Goal: Information Seeking & Learning: Learn about a topic

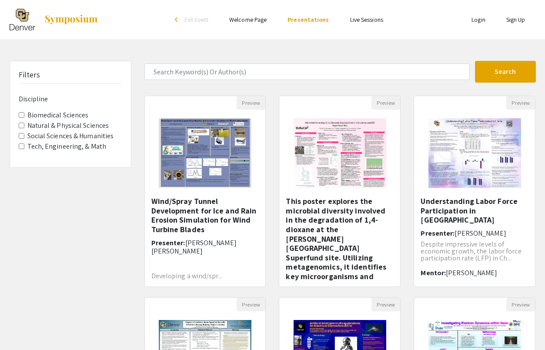
click at [74, 20] on img at bounding box center [71, 19] width 54 height 10
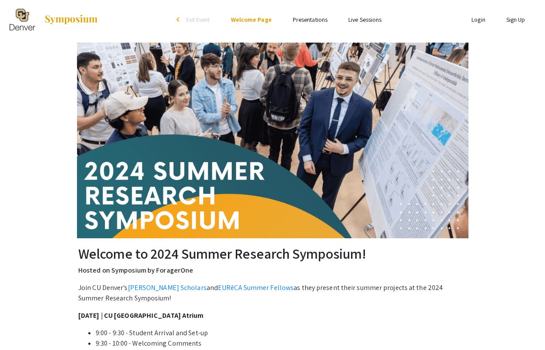
click at [21, 21] on img at bounding box center [23, 20] width 26 height 22
click at [196, 19] on span "Exit Event" at bounding box center [198, 20] width 24 height 8
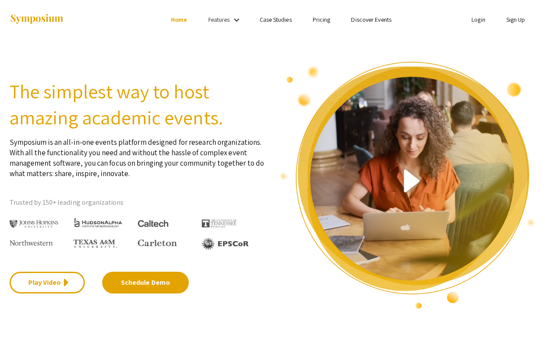
click at [363, 21] on link "Discover Events" at bounding box center [371, 20] width 40 height 8
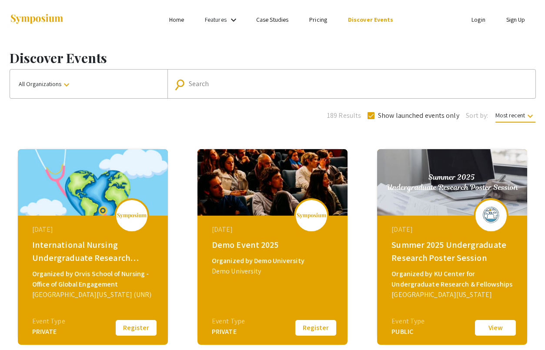
click at [69, 80] on mat-icon "keyboard_arrow_down" at bounding box center [66, 85] width 10 height 10
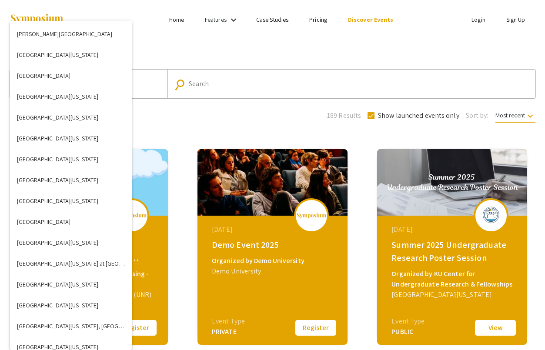
scroll to position [2631, 0]
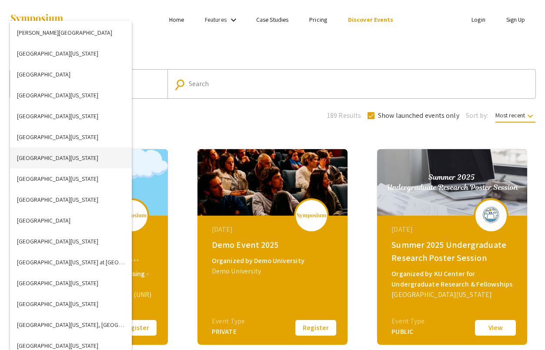
click at [83, 152] on button "[GEOGRAPHIC_DATA][US_STATE]" at bounding box center [71, 157] width 122 height 21
checkbox input "false"
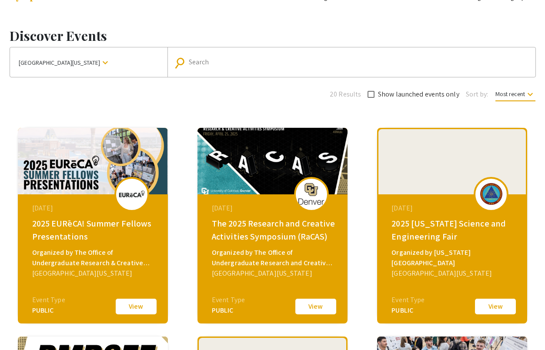
scroll to position [32, 0]
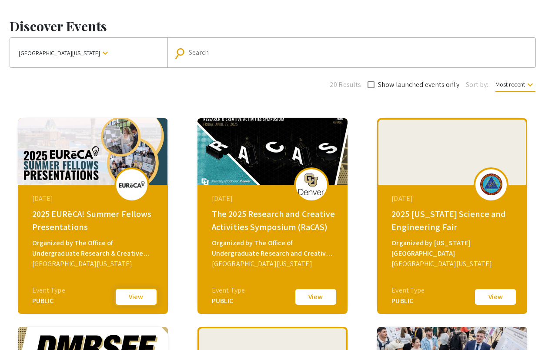
click at [137, 290] on button "View" at bounding box center [135, 297] width 43 height 18
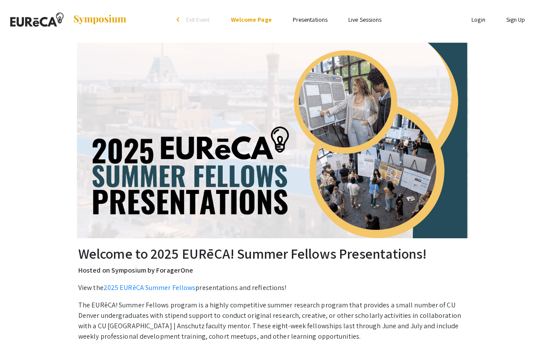
click at [303, 19] on link "Presentations" at bounding box center [310, 20] width 35 height 8
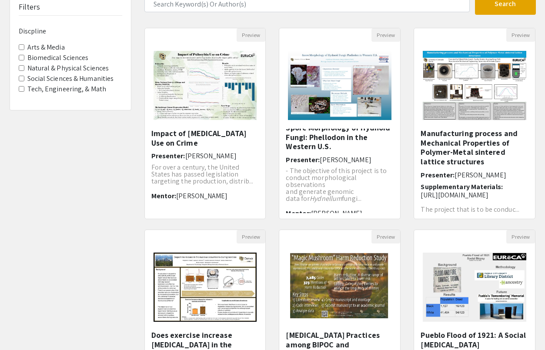
scroll to position [64, 0]
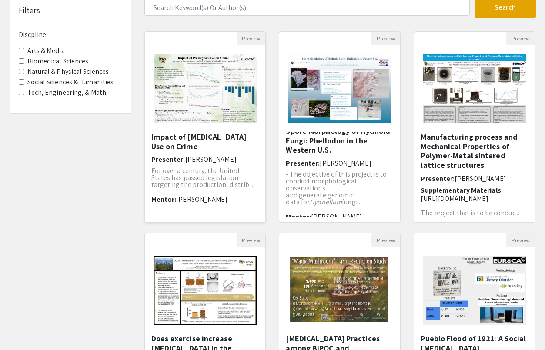
click at [184, 135] on h5 "Impact of [MEDICAL_DATA] Use on Crime" at bounding box center [205, 141] width 108 height 19
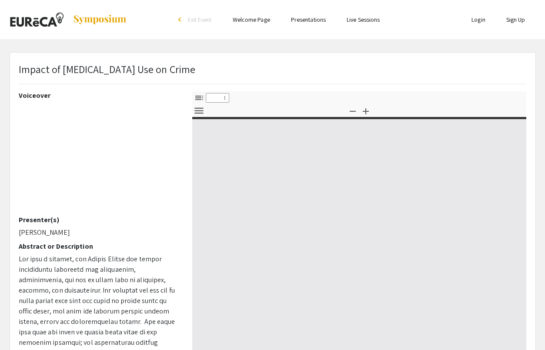
select select "custom"
type input "0"
select select "custom"
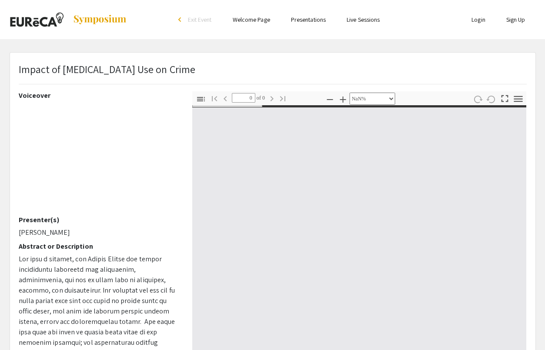
type input "1"
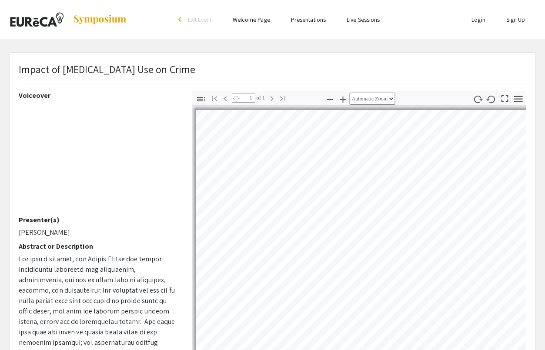
select select "auto"
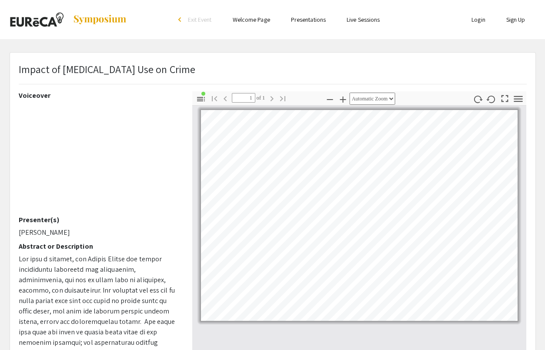
click at [49, 99] on h2 "Voiceover" at bounding box center [99, 95] width 160 height 8
click at [37, 96] on h2 "Voiceover" at bounding box center [99, 95] width 160 height 8
click at [70, 219] on h2 "Presenter(s)" at bounding box center [99, 220] width 160 height 8
click at [34, 96] on h2 "Voiceover" at bounding box center [99, 95] width 160 height 8
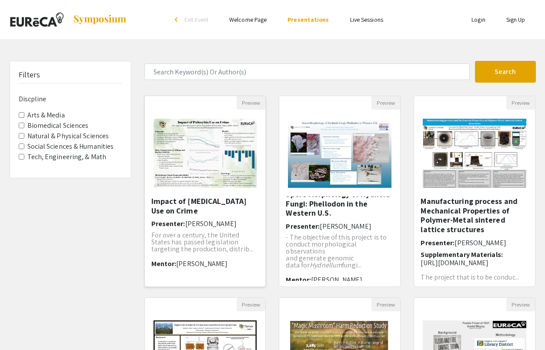
click at [200, 201] on h5 "Impact of [MEDICAL_DATA] Use on Crime" at bounding box center [205, 205] width 108 height 19
select select "custom"
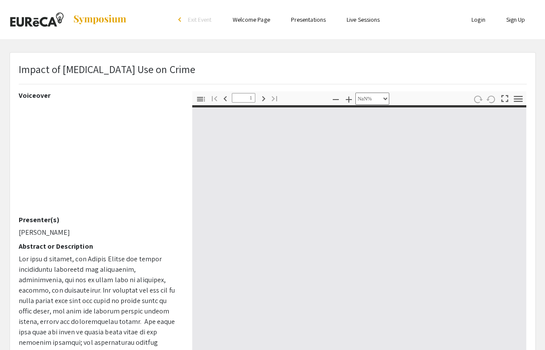
type input "0"
select select "custom"
type input "1"
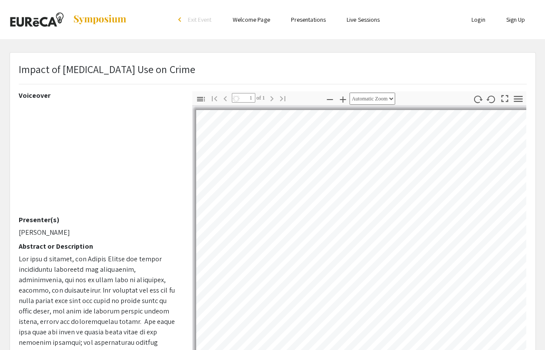
select select "auto"
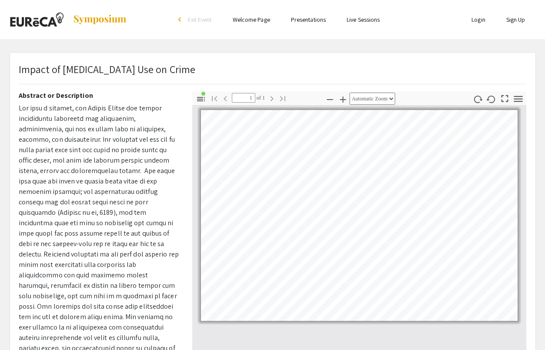
scroll to position [150, 0]
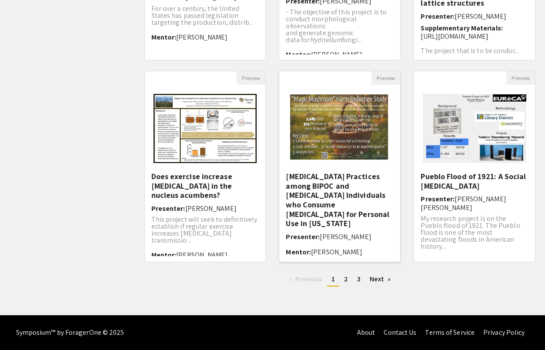
scroll to position [226, 0]
click at [325, 201] on h5 "[MEDICAL_DATA] Practices among BIPOC and [MEDICAL_DATA] Individuals who Consume…" at bounding box center [340, 200] width 108 height 57
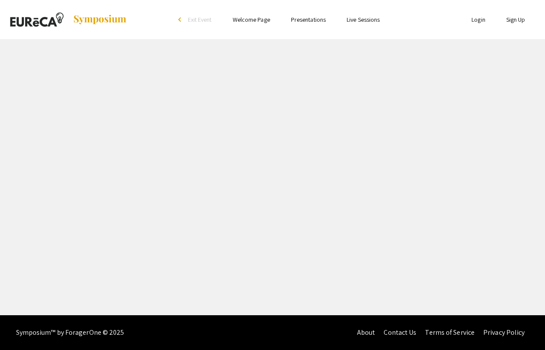
select select "custom"
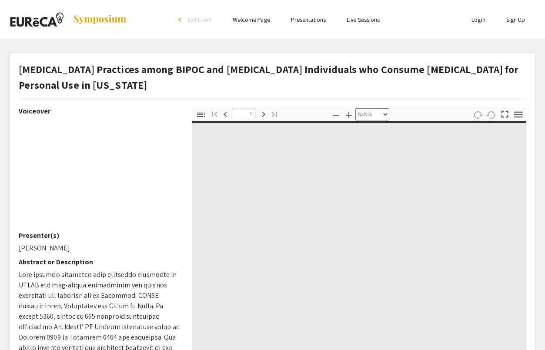
type input "0"
select select "custom"
type input "1"
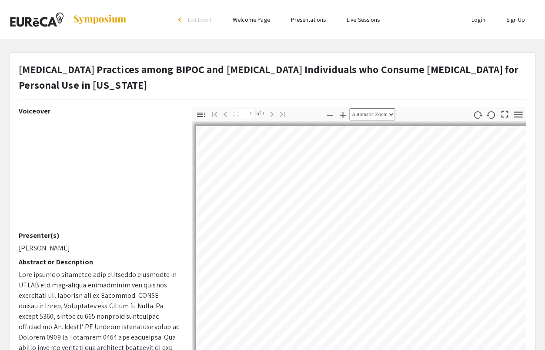
select select "auto"
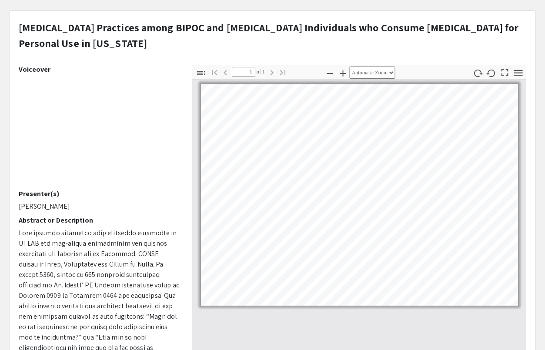
scroll to position [44, 0]
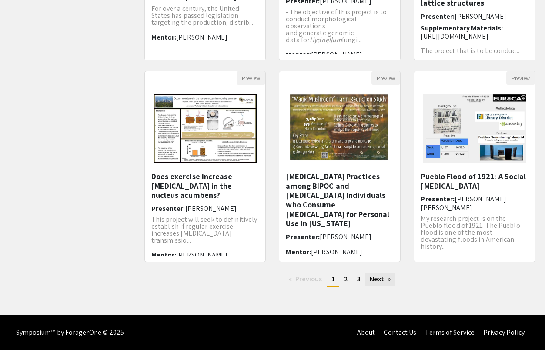
scroll to position [226, 0]
click at [380, 280] on link "Next page" at bounding box center [380, 279] width 30 height 13
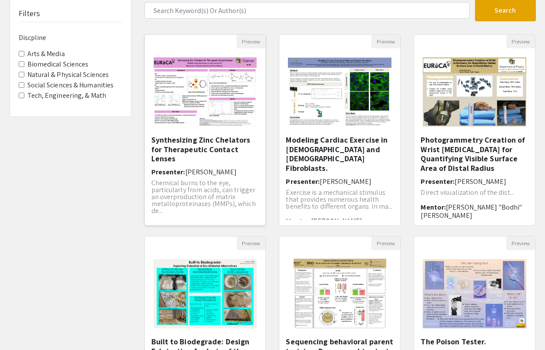
click at [189, 143] on h5 "Synthesizing Zinc Chelators for Therapeutic Contact Lenses" at bounding box center [205, 149] width 108 height 28
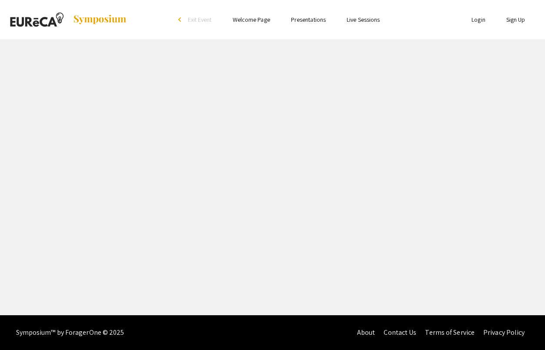
select select "custom"
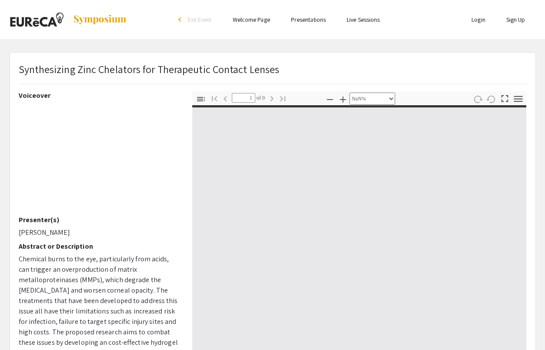
type input "0"
select select "custom"
type input "1"
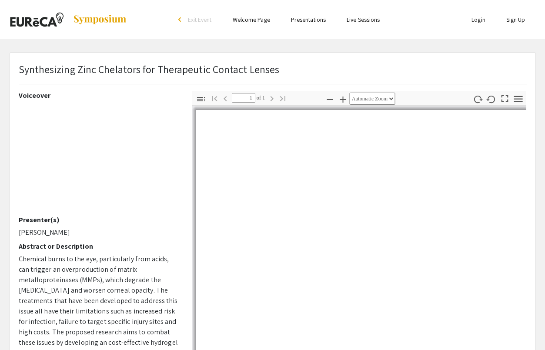
select select "auto"
